Goal: Transaction & Acquisition: Purchase product/service

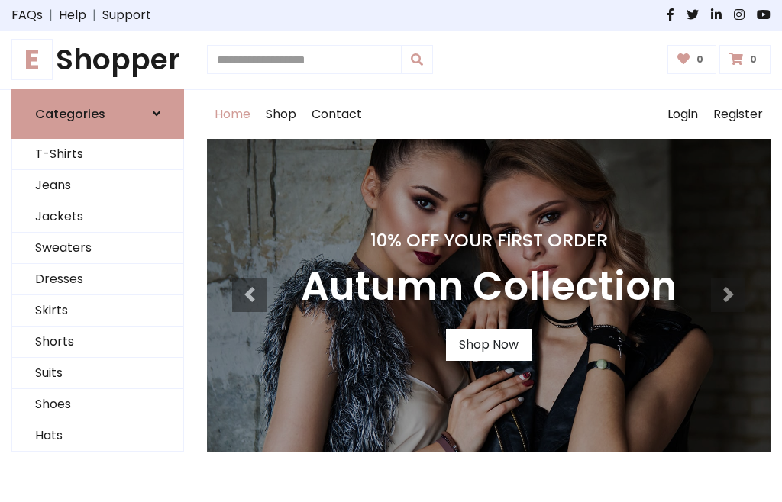
click at [391, 251] on h4 "10% Off Your First Order" at bounding box center [489, 240] width 376 height 21
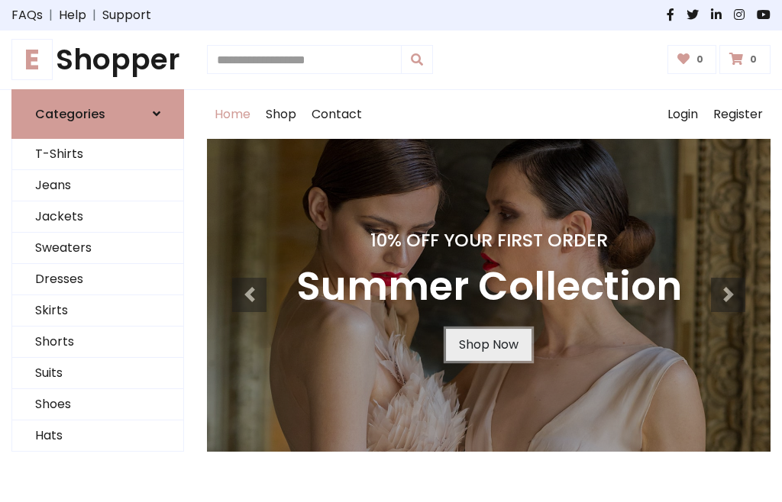
click at [488, 344] on link "Shop Now" at bounding box center [488, 345] width 85 height 32
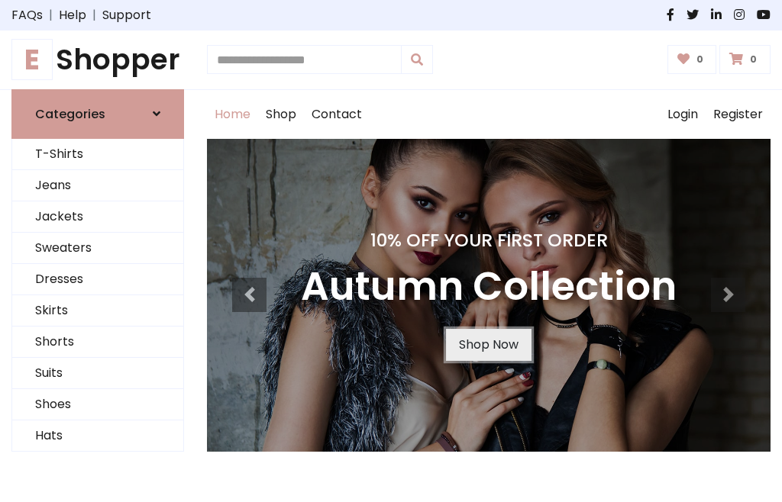
click at [488, 344] on link "Shop Now" at bounding box center [488, 345] width 85 height 32
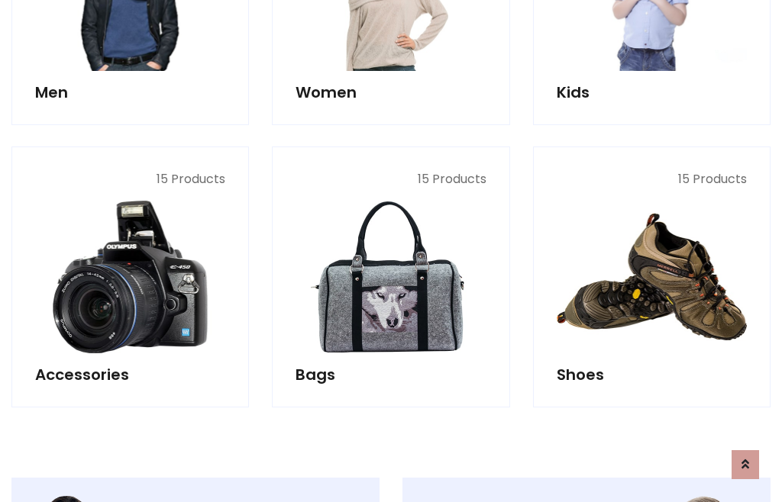
scroll to position [1522, 0]
